Goal: Find specific fact: Find specific fact

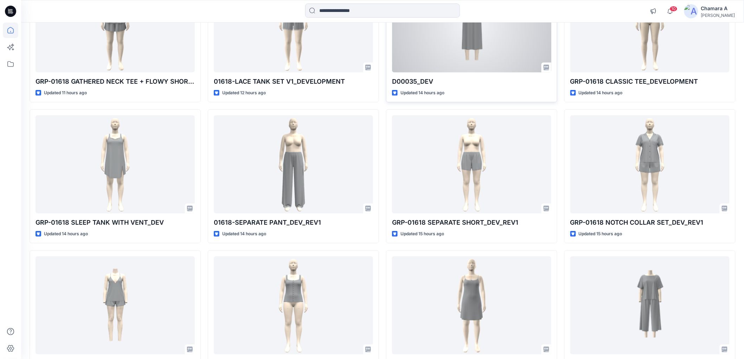
scroll to position [189, 0]
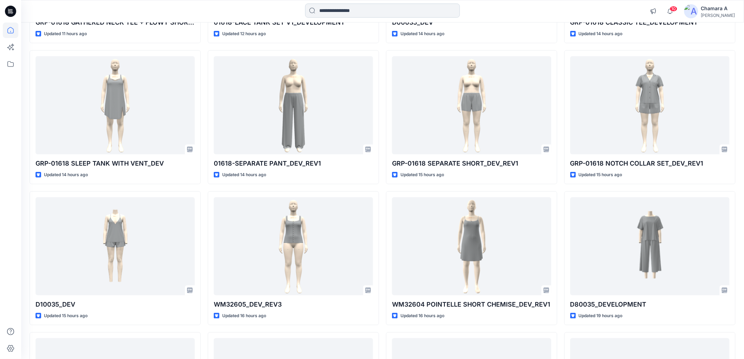
click at [320, 5] on input at bounding box center [382, 11] width 155 height 14
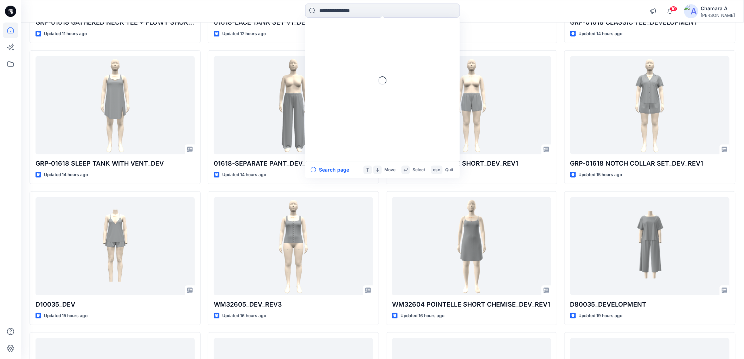
paste input "******"
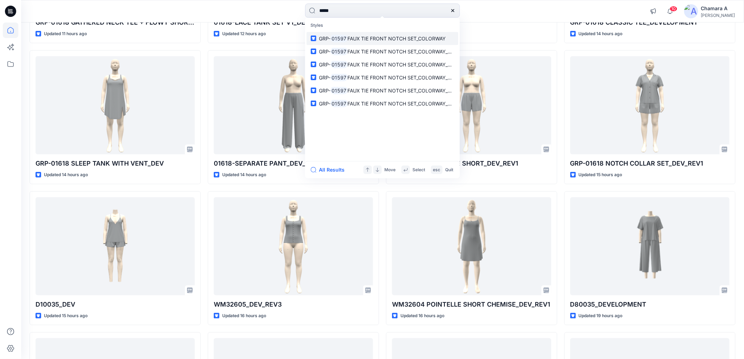
type input "*****"
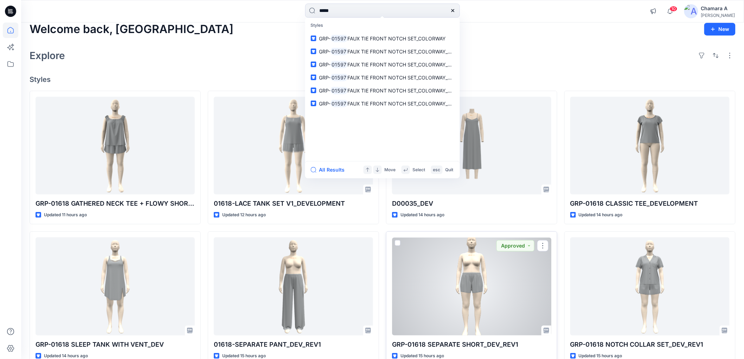
scroll to position [0, 0]
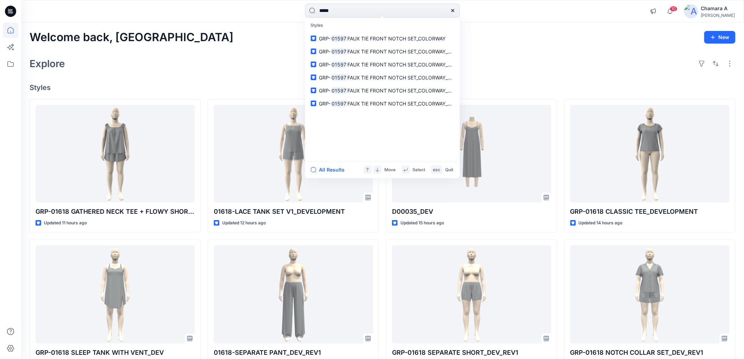
click at [541, 55] on div "Explore" at bounding box center [383, 63] width 706 height 17
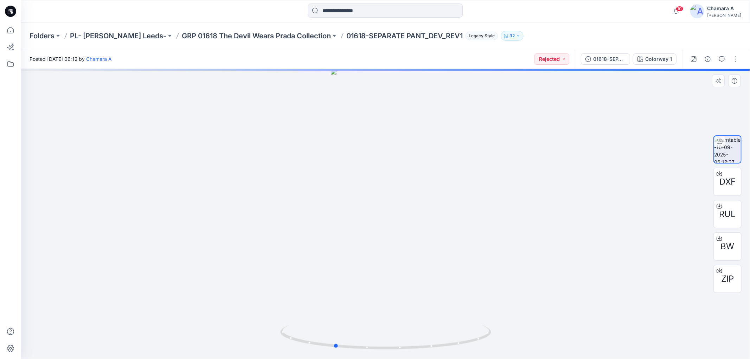
drag, startPoint x: 437, startPoint y: 348, endPoint x: 388, endPoint y: 352, distance: 48.7
click at [388, 352] on div at bounding box center [385, 214] width 728 height 290
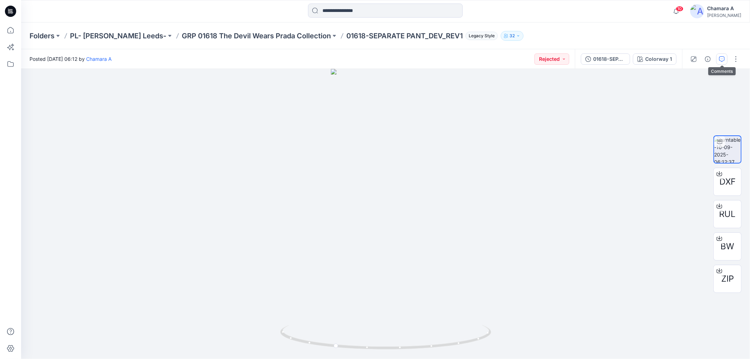
click at [716, 58] on button "button" at bounding box center [721, 58] width 11 height 11
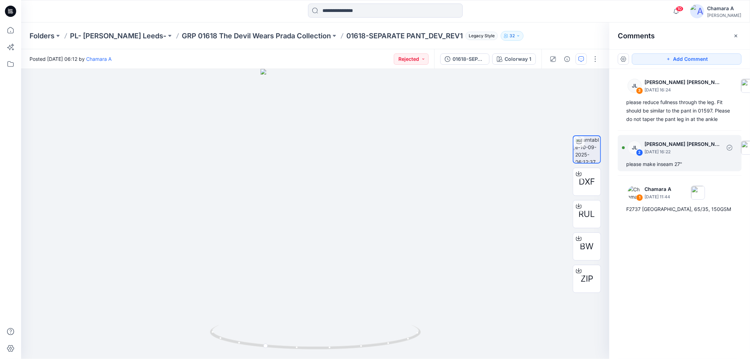
click at [666, 153] on p "September 12, 2025 16:22" at bounding box center [682, 151] width 77 height 7
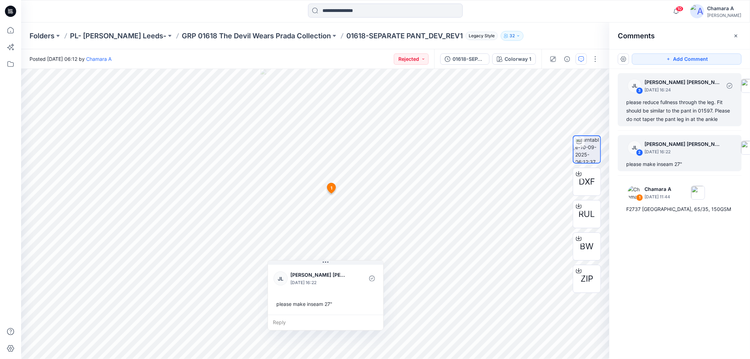
click at [662, 111] on div "please reduce fullness through the leg. Fit should be similar to the pant in 01…" at bounding box center [679, 110] width 107 height 25
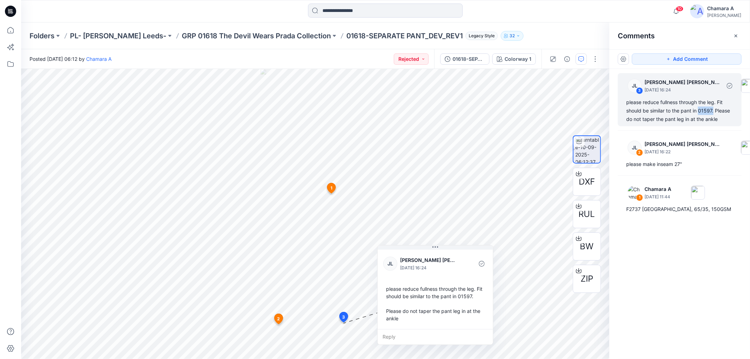
drag, startPoint x: 700, startPoint y: 111, endPoint x: 714, endPoint y: 111, distance: 14.1
click at [714, 111] on div "please reduce fullness through the leg. Fit should be similar to the pant in 01…" at bounding box center [679, 110] width 107 height 25
copy div "01597."
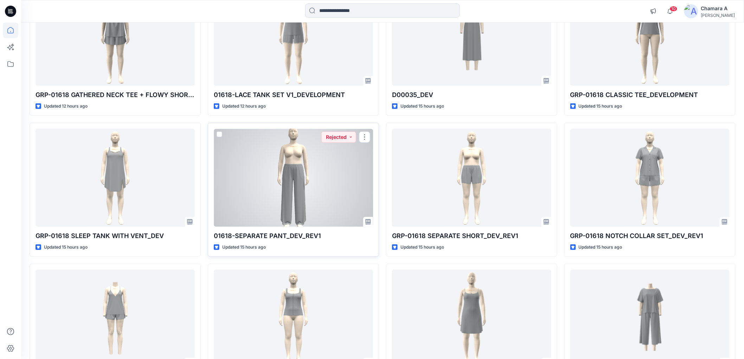
scroll to position [117, 0]
click at [303, 190] on div at bounding box center [293, 177] width 159 height 98
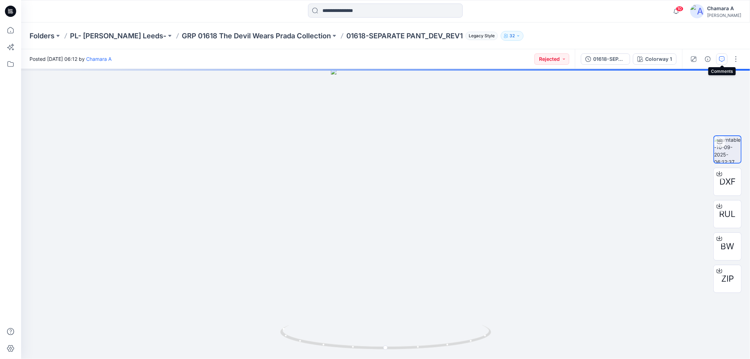
click at [718, 61] on button "button" at bounding box center [721, 58] width 11 height 11
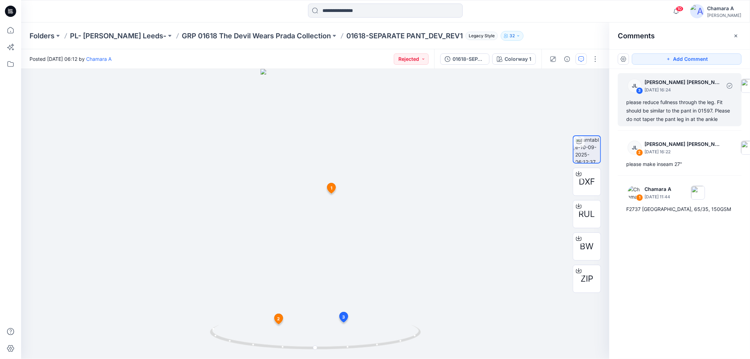
drag, startPoint x: 662, startPoint y: 96, endPoint x: 658, endPoint y: 97, distance: 3.9
click at [661, 96] on div "JL 3 [PERSON_NAME] [PERSON_NAME] [DATE] 16:24 please reduce fullness through th…" at bounding box center [679, 99] width 124 height 53
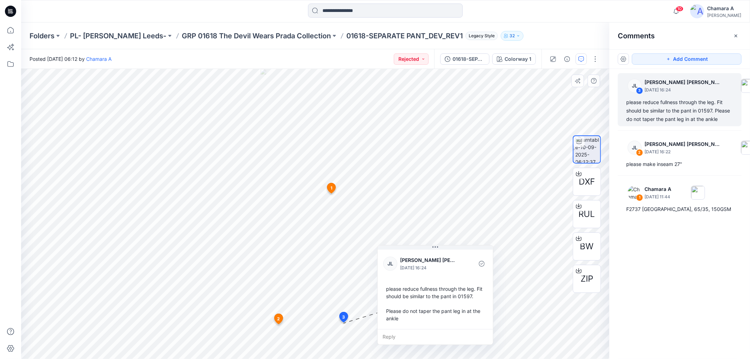
click at [387, 289] on div "please reduce fullness through the leg. Fit should be similar to the pant in 01…" at bounding box center [435, 303] width 104 height 43
drag, startPoint x: 396, startPoint y: 296, endPoint x: 420, endPoint y: 320, distance: 34.3
click at [420, 320] on div "please reduce fullness through the leg. Fit should be similar to the pant in 01…" at bounding box center [435, 303] width 104 height 43
copy div "please reduce fullness through the leg. Fit should be similar to the pant in 01…"
